Goal: Information Seeking & Learning: Find specific fact

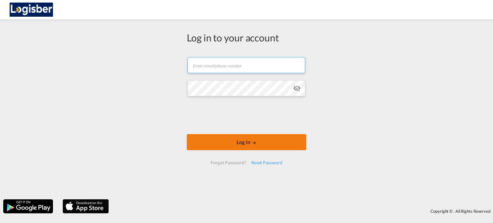
type input "[PERSON_NAME][EMAIL_ADDRESS][DOMAIN_NAME]"
click at [245, 141] on button "Log In" at bounding box center [246, 142] width 119 height 16
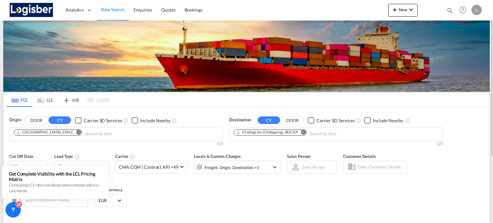
click at [303, 132] on md-icon "Remove" at bounding box center [302, 132] width 5 height 5
click at [284, 133] on body "Analytics Dashboard Rate Search Enquiries Quotes Bookings" at bounding box center [246, 111] width 493 height 223
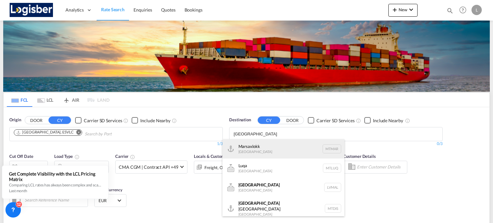
type input "[GEOGRAPHIC_DATA]"
click at [275, 145] on div "Marsaxlokk [GEOGRAPHIC_DATA] [GEOGRAPHIC_DATA]" at bounding box center [283, 148] width 122 height 19
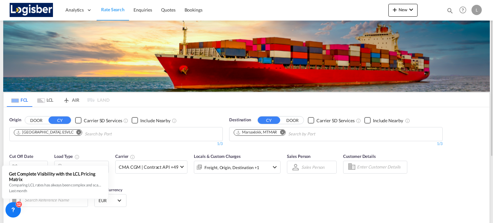
scroll to position [64, 0]
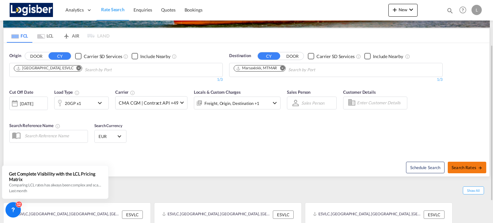
click at [467, 166] on span "Search Rates" at bounding box center [466, 167] width 31 height 5
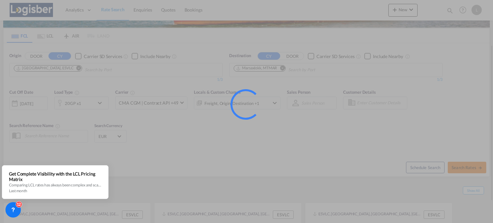
type input "ESVLC to MTMAR / [DATE]"
